Goal: Task Accomplishment & Management: Manage account settings

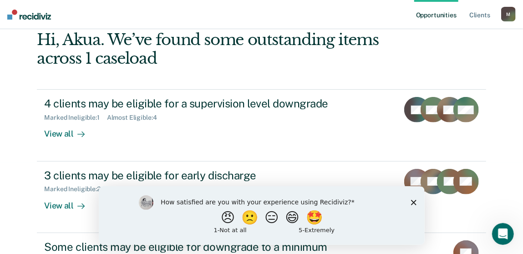
scroll to position [45, 0]
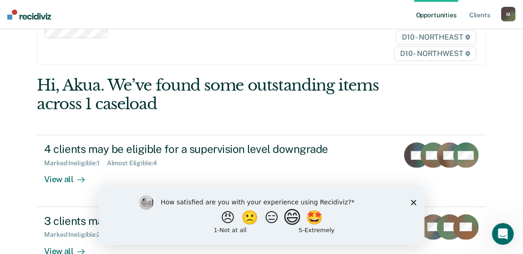
click at [299, 221] on button "😄" at bounding box center [292, 217] width 21 height 18
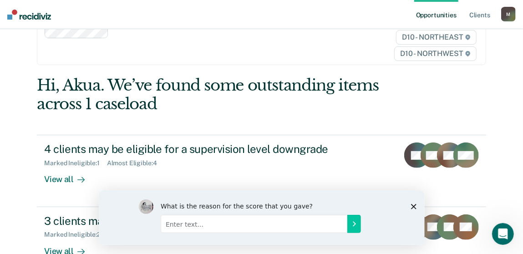
click at [416, 205] on div "What is the reason for the score that you gave?" at bounding box center [261, 217] width 326 height 55
click at [414, 202] on div "What is the reason for the score that you gave?" at bounding box center [261, 217] width 326 height 55
click at [413, 206] on polygon "Close survey" at bounding box center [412, 205] width 5 height 5
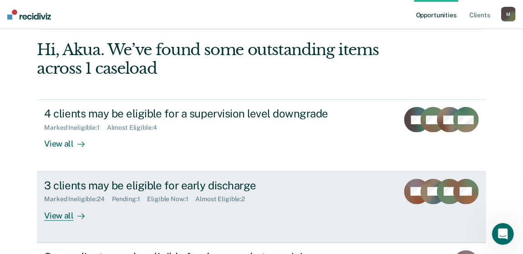
scroll to position [136, 0]
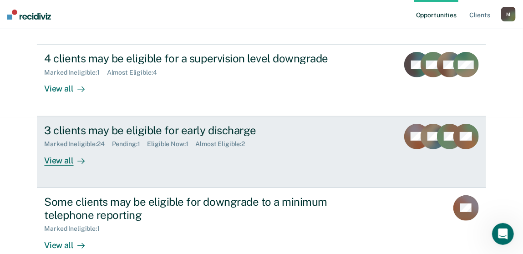
click at [178, 143] on div "Eligible Now : 1" at bounding box center [171, 144] width 48 height 8
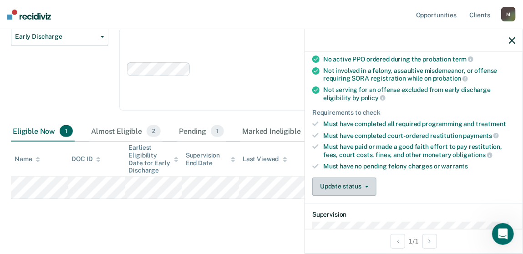
scroll to position [91, 0]
click at [357, 185] on button "Update status" at bounding box center [344, 186] width 64 height 18
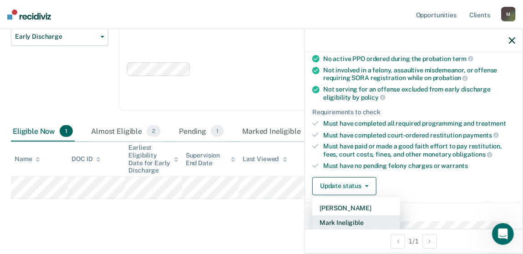
click at [367, 216] on button "Mark Ineligible" at bounding box center [356, 222] width 88 height 15
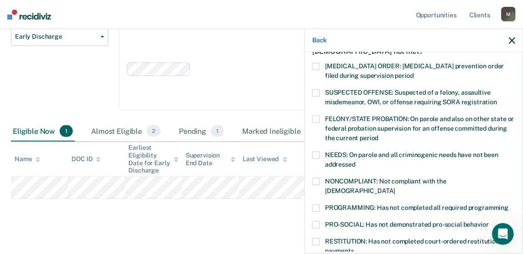
scroll to position [45, 0]
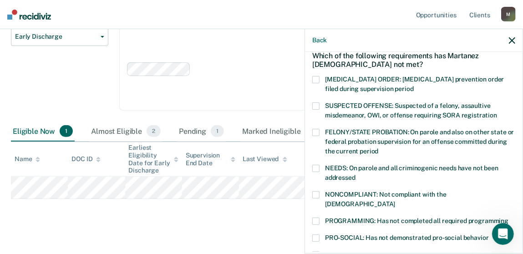
click at [314, 217] on span at bounding box center [315, 220] width 7 height 7
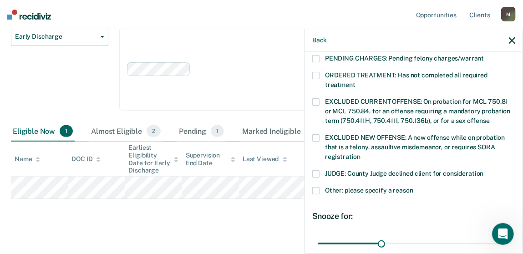
scroll to position [379, 0]
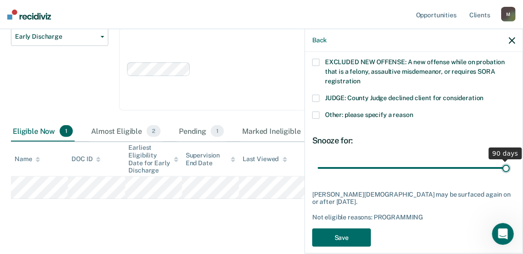
drag, startPoint x: 377, startPoint y: 157, endPoint x: 519, endPoint y: 147, distance: 142.3
type input "90"
click at [509, 160] on input "range" at bounding box center [413, 168] width 192 height 16
click at [360, 228] on button "Save" at bounding box center [341, 237] width 59 height 19
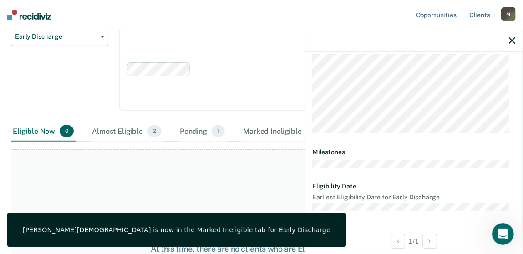
scroll to position [321, 0]
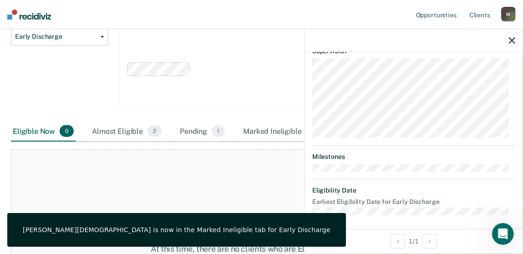
click at [511, 39] on icon "button" at bounding box center [512, 40] width 6 height 6
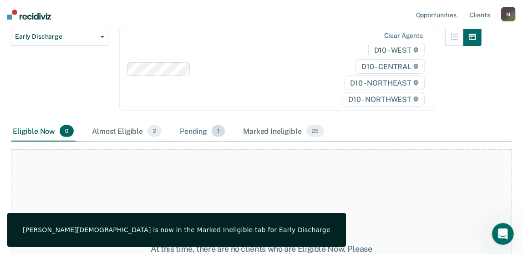
click at [200, 122] on div "Pending 1" at bounding box center [202, 131] width 49 height 20
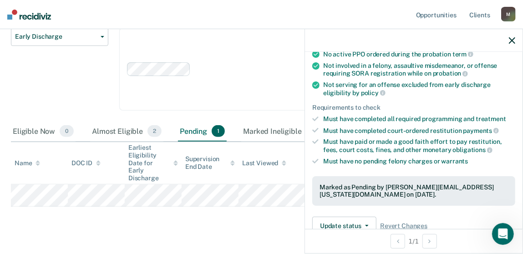
scroll to position [182, 0]
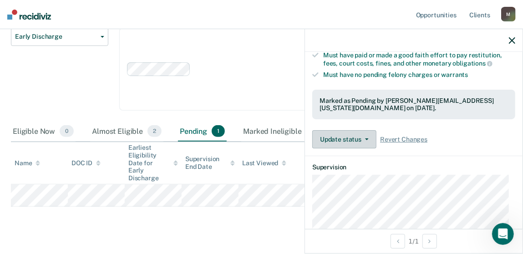
click at [354, 139] on button "Update status" at bounding box center [344, 139] width 64 height 18
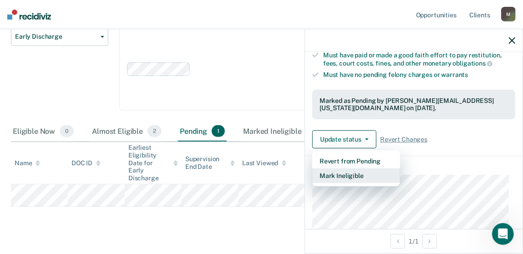
click at [360, 176] on button "Mark Ineligible" at bounding box center [356, 175] width 88 height 15
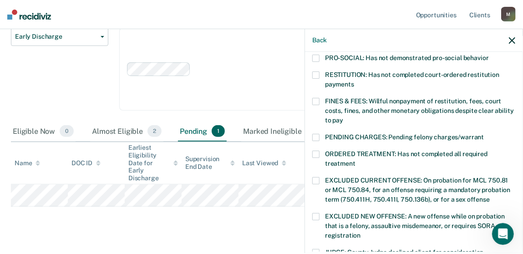
scroll to position [318, 0]
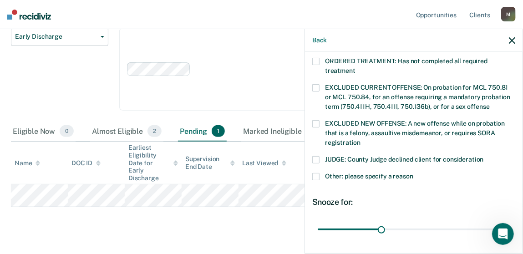
click at [318, 156] on span at bounding box center [315, 159] width 7 height 7
click at [317, 173] on span at bounding box center [315, 176] width 7 height 7
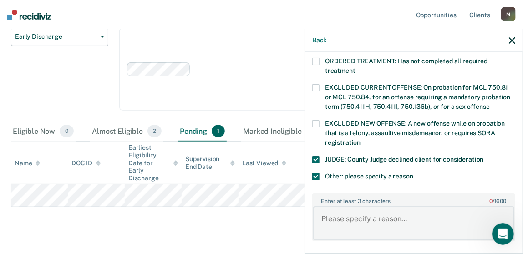
click at [336, 206] on textarea "Enter at least 3 characters 0 / 1600" at bounding box center [413, 223] width 201 height 34
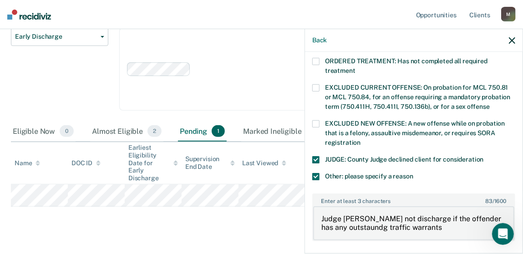
drag, startPoint x: 383, startPoint y: 205, endPoint x: 372, endPoint y: 220, distance: 18.8
click at [383, 206] on textarea "Judge [PERSON_NAME] not discharge if the offender has any outstaundg traffic wa…" at bounding box center [413, 223] width 201 height 34
type textarea "Judge [PERSON_NAME] will not discharge if the offender has any outstaundg traff…"
